Goal: Task Accomplishment & Management: Manage account settings

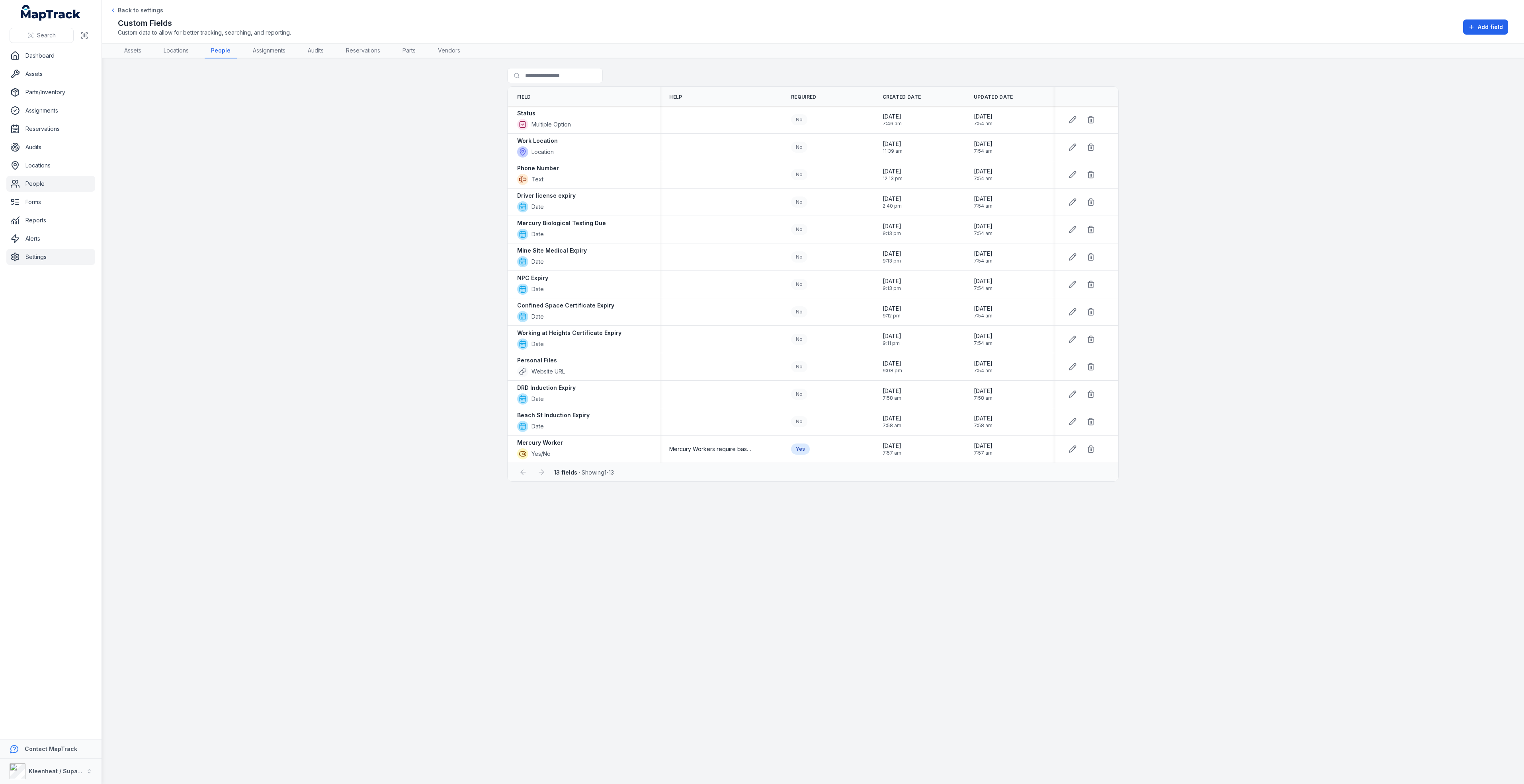
click at [34, 181] on link "People" at bounding box center [51, 183] width 89 height 16
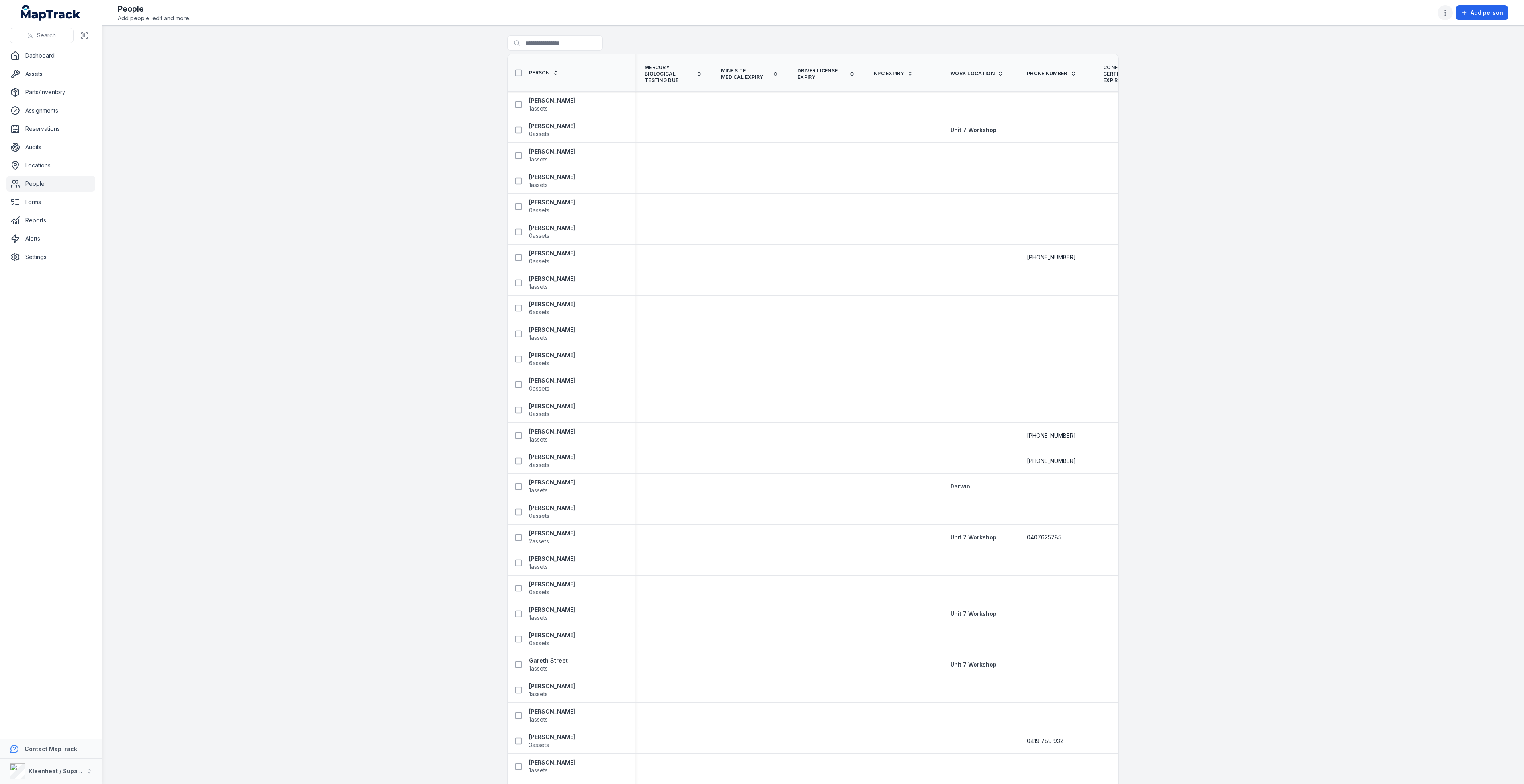
click at [1446, 11] on icon "button" at bounding box center [1445, 12] width 8 height 8
click at [1409, 70] on div "Edit person fields" at bounding box center [1406, 70] width 89 height 14
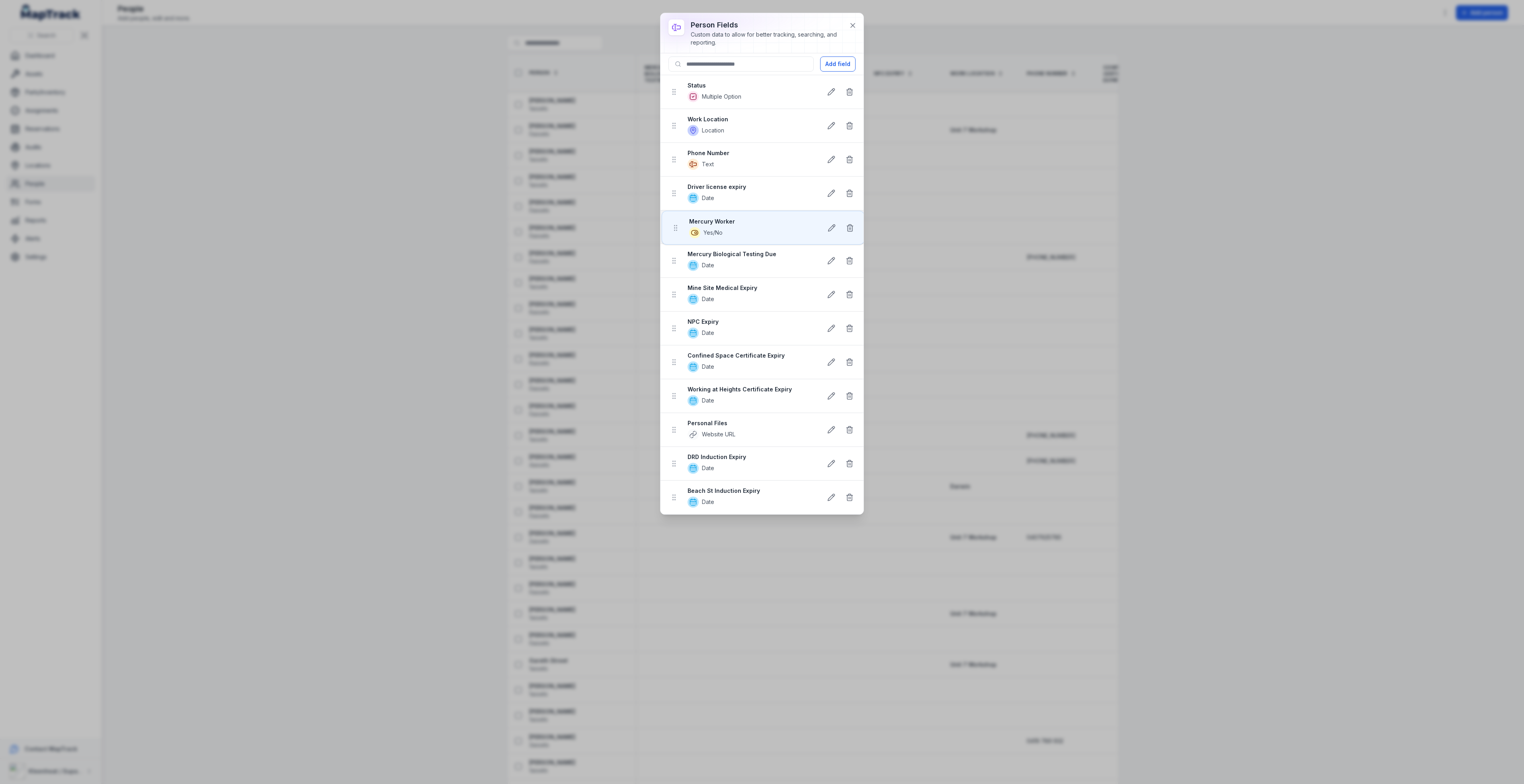
drag, startPoint x: 670, startPoint y: 505, endPoint x: 671, endPoint y: 232, distance: 273.0
click at [671, 232] on ul "Status Multiple Option Work Location Location Phone Number Text Driver license …" at bounding box center [761, 294] width 203 height 439
drag, startPoint x: 675, startPoint y: 508, endPoint x: 671, endPoint y: 238, distance: 270.0
click at [671, 238] on ul "Status Multiple Option Work Location Location Phone Number Text Driver license …" at bounding box center [761, 294] width 203 height 439
drag, startPoint x: 674, startPoint y: 506, endPoint x: 671, endPoint y: 261, distance: 245.0
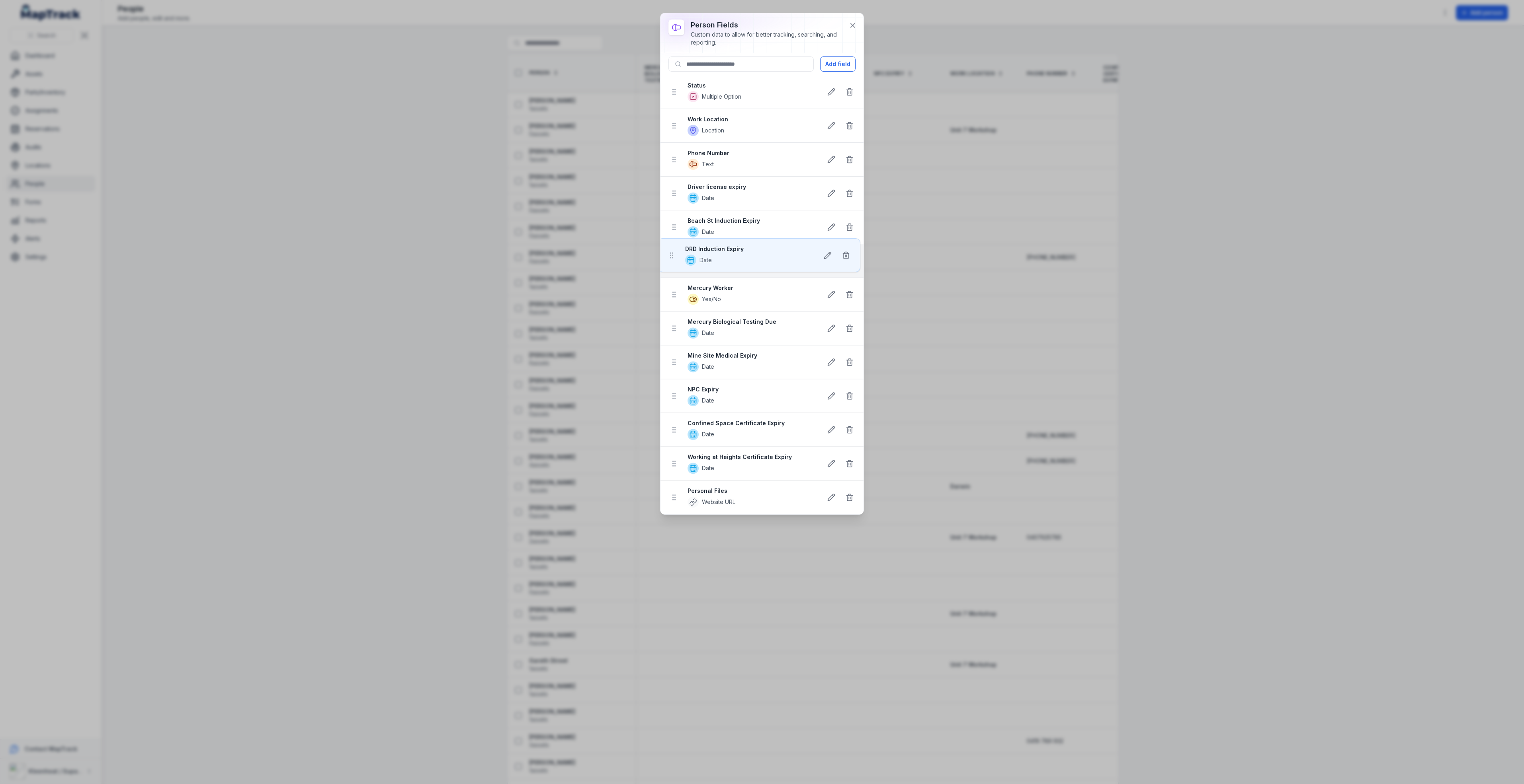
click at [671, 261] on ul "Status Multiple Option Work Location Location Phone Number Text Driver license …" at bounding box center [761, 294] width 203 height 439
click at [965, 288] on div "person fields Custom data to allow for better tracking, searching, and reportin…" at bounding box center [762, 392] width 1524 height 784
click at [851, 29] on icon at bounding box center [853, 25] width 8 height 8
